Goal: Find specific page/section: Find specific page/section

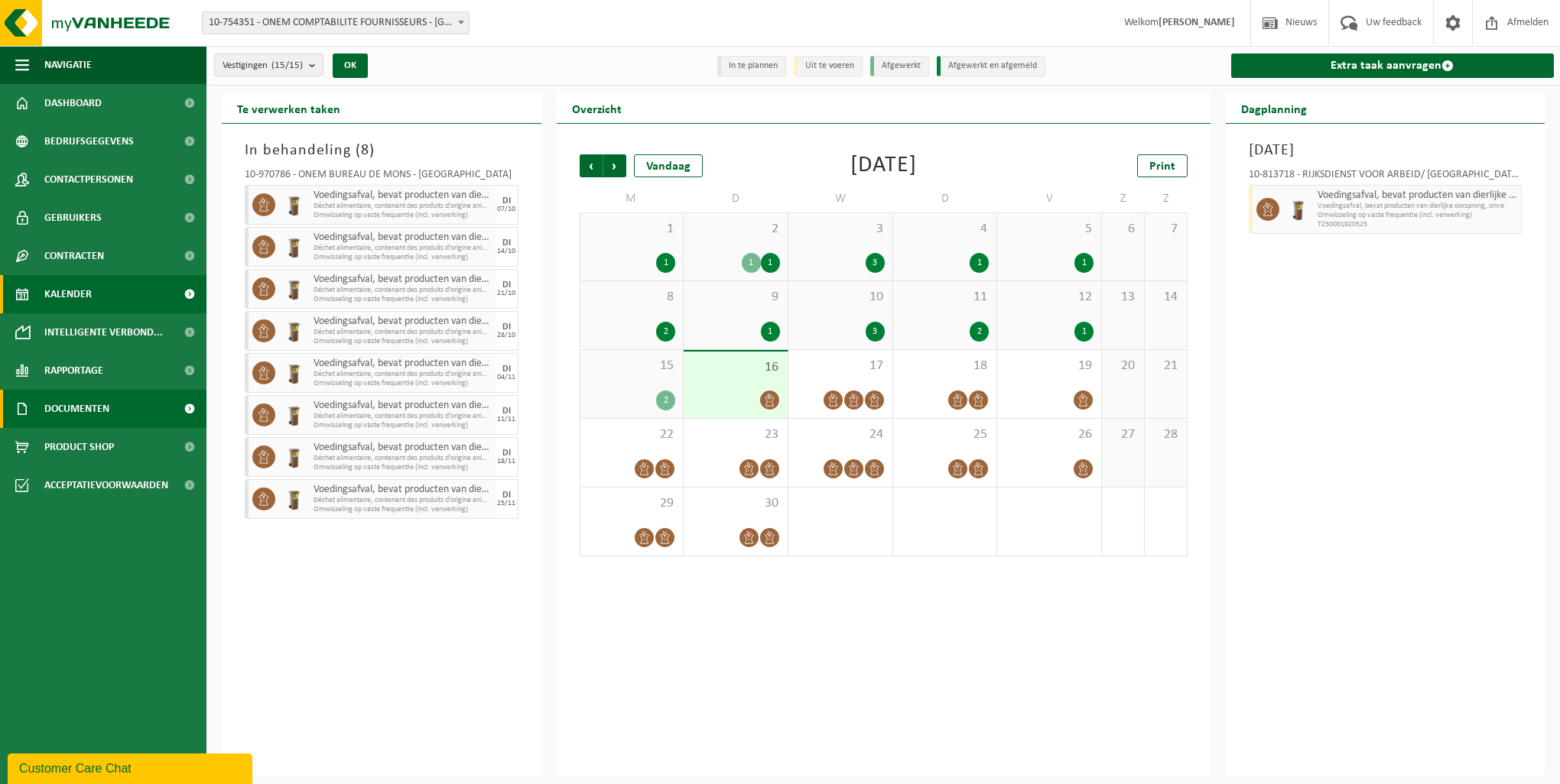
click at [112, 409] on link "Documenten" at bounding box center [103, 408] width 206 height 38
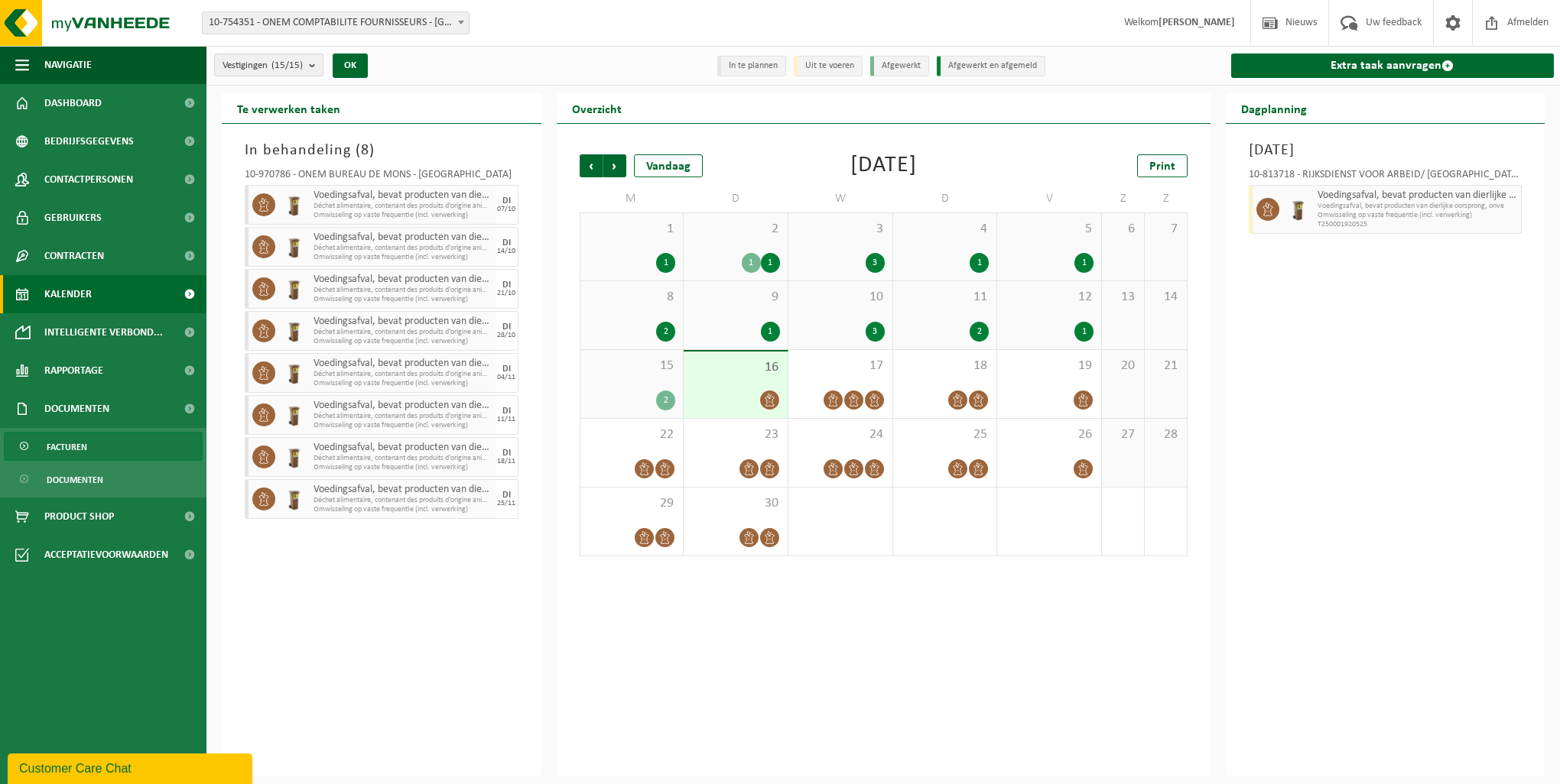
click at [146, 456] on link "Facturen" at bounding box center [103, 446] width 199 height 29
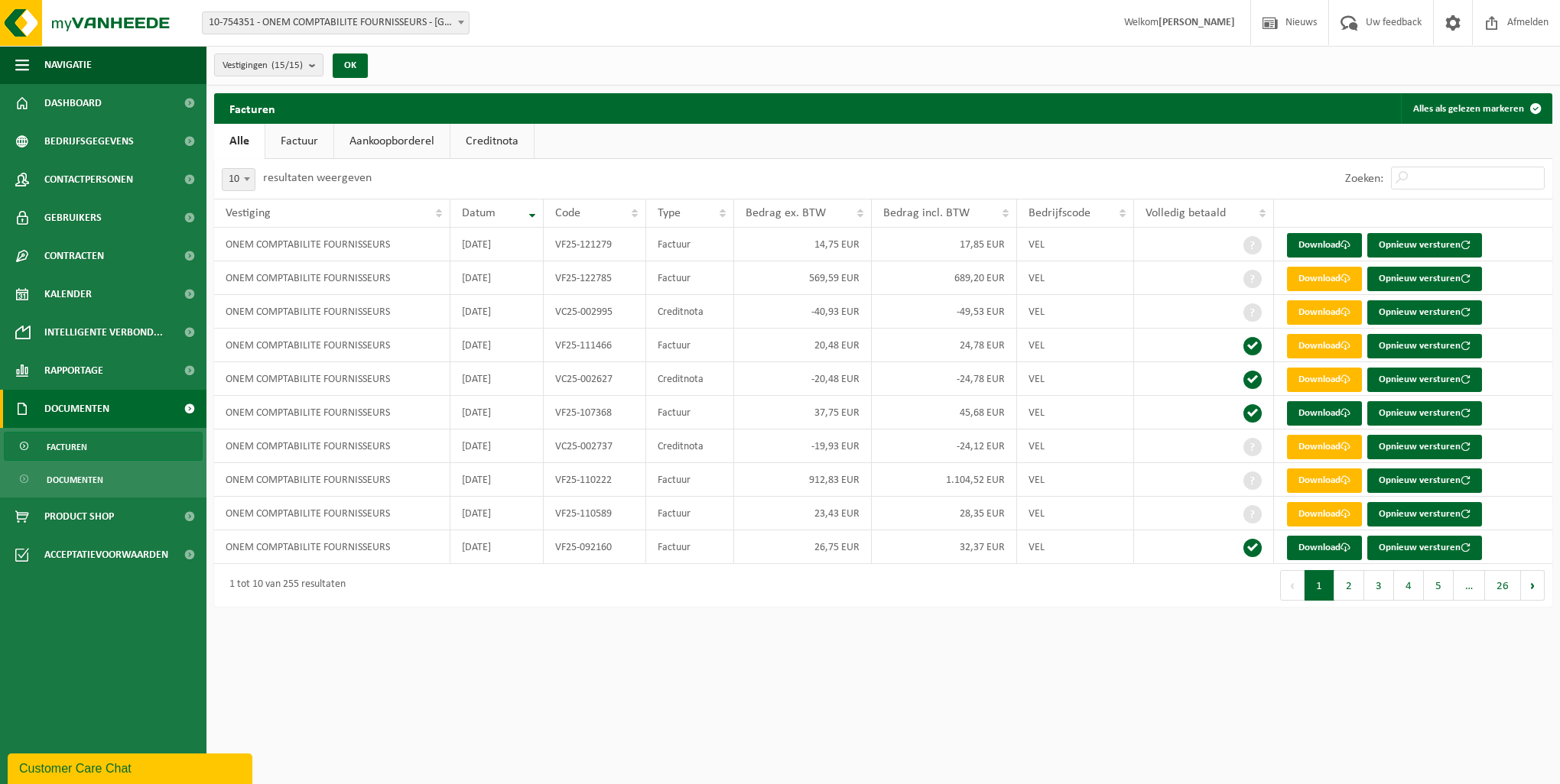
click at [509, 137] on link "Creditnota" at bounding box center [492, 141] width 83 height 36
